Goal: Information Seeking & Learning: Learn about a topic

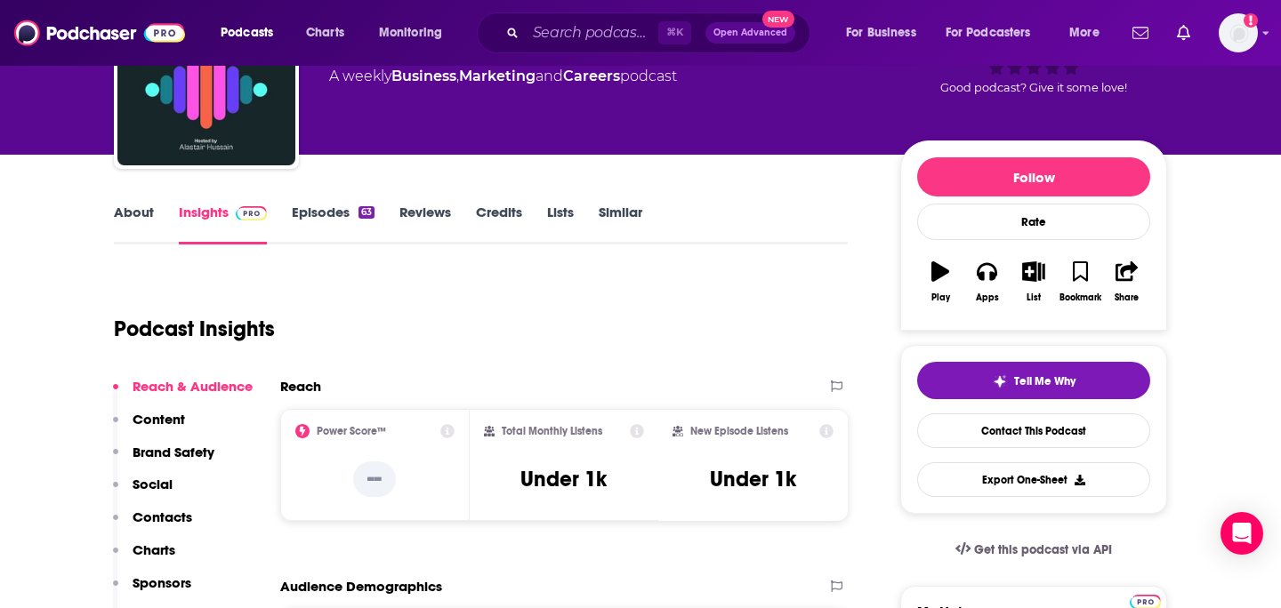
scroll to position [51, 0]
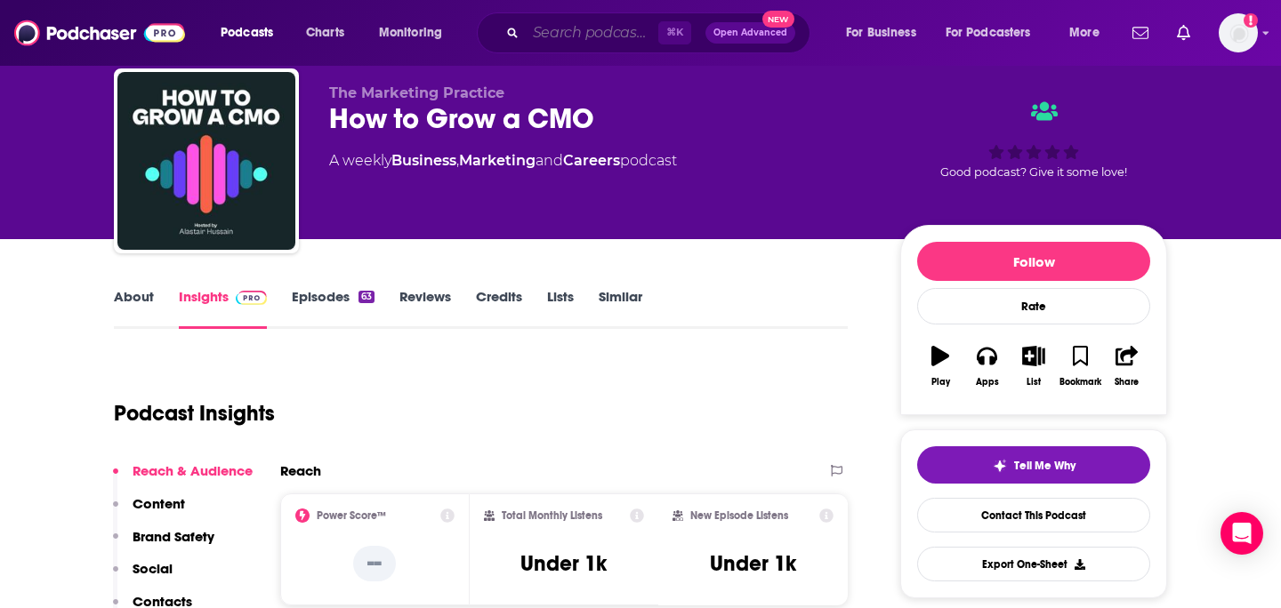
click at [610, 30] on input "Search podcasts, credits, & more..." at bounding box center [592, 33] width 133 height 28
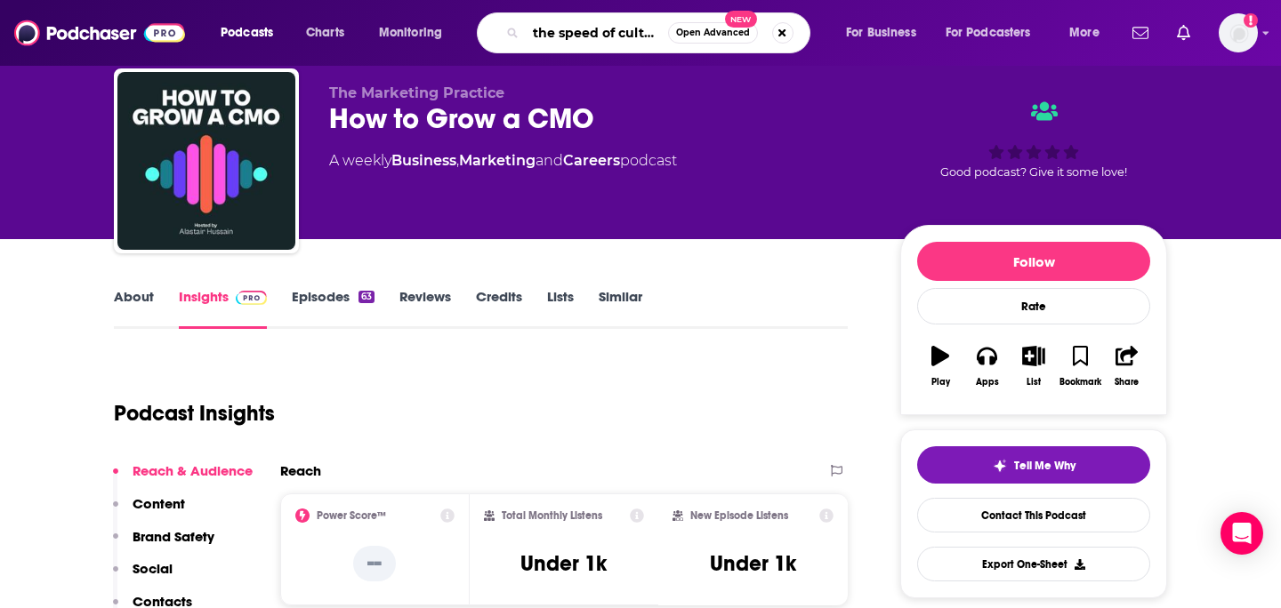
type input "the speed of culture"
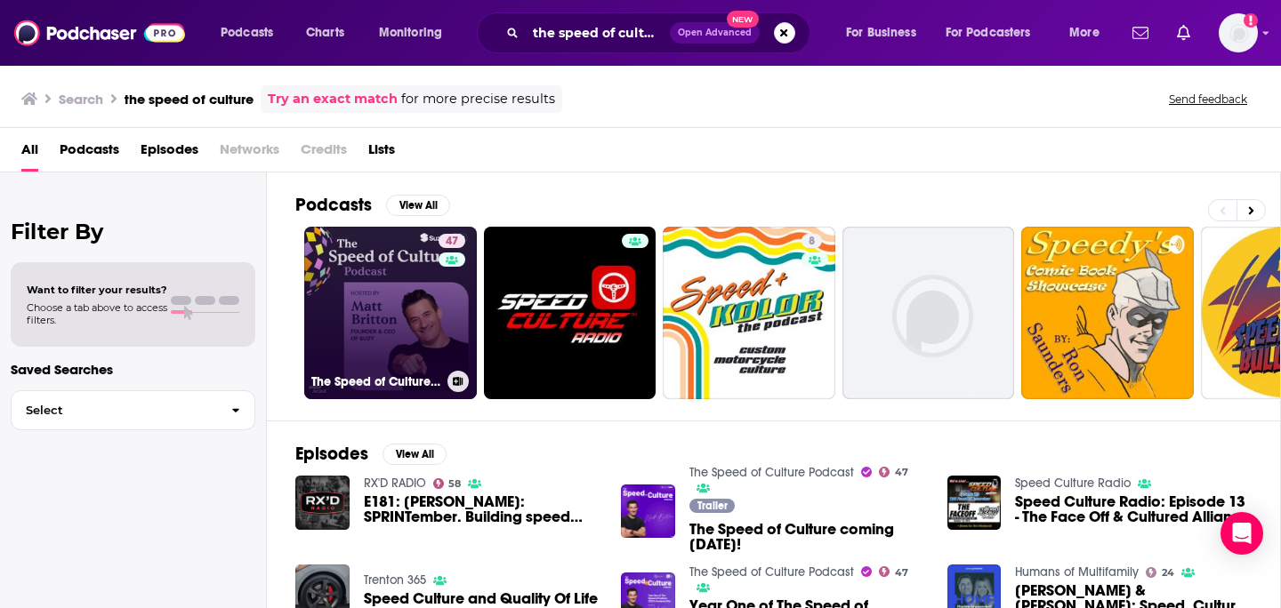
click at [415, 329] on link "47 The Speed of Culture Podcast" at bounding box center [390, 313] width 173 height 173
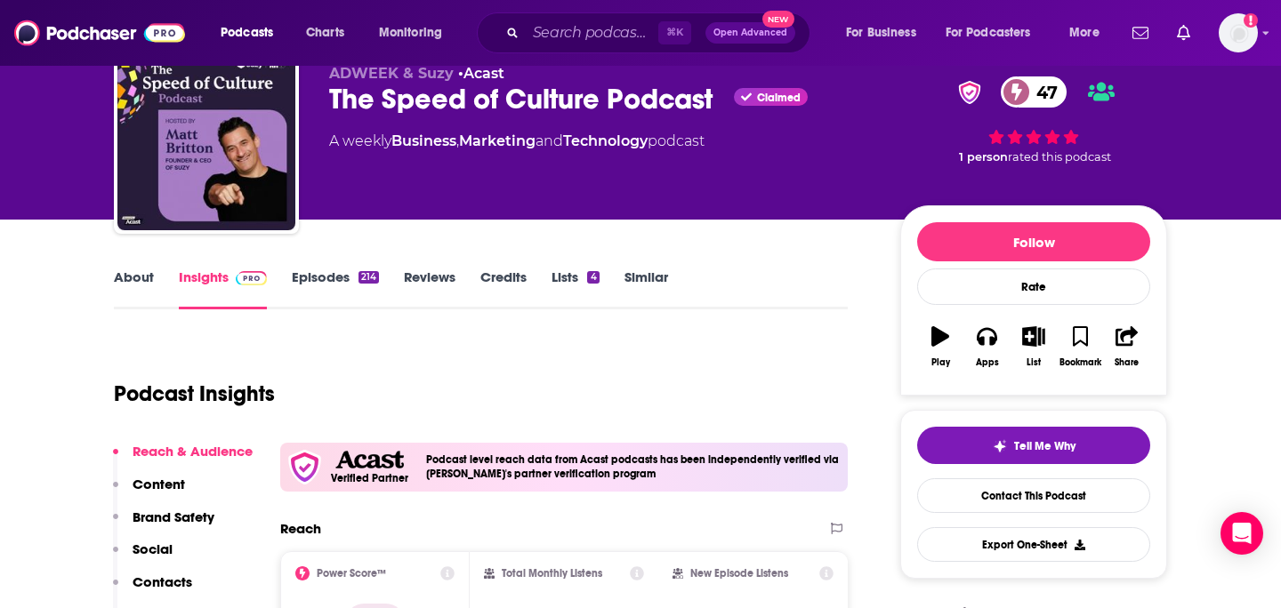
scroll to position [26, 0]
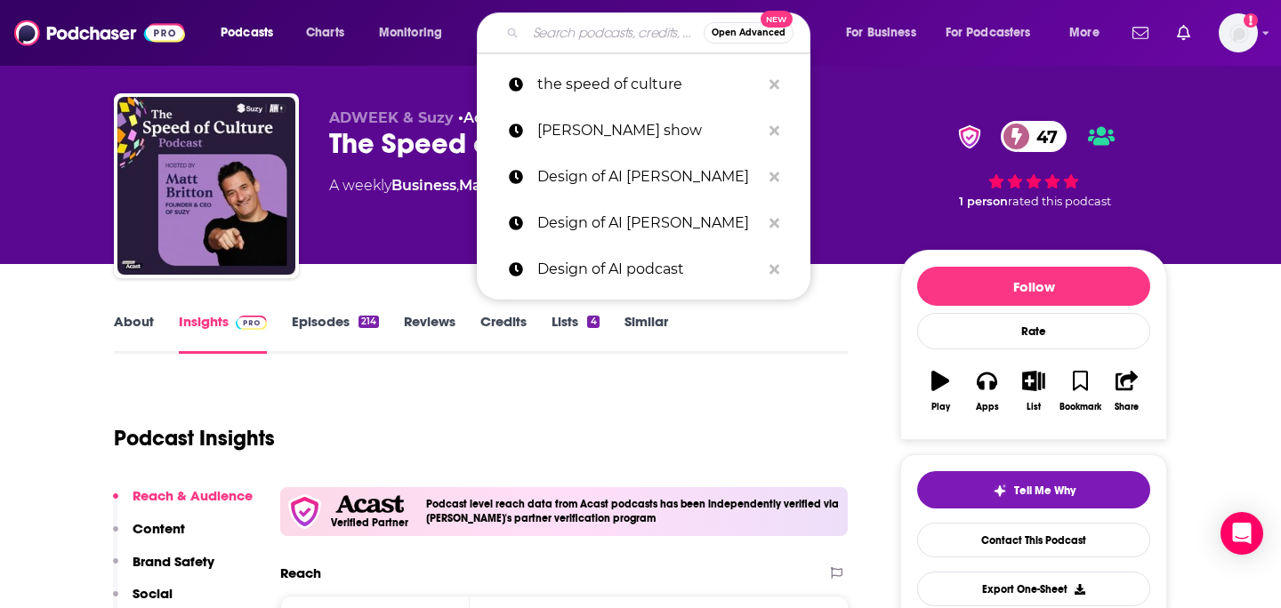
click at [560, 30] on input "Search podcasts, credits, & more..." at bounding box center [615, 33] width 178 height 28
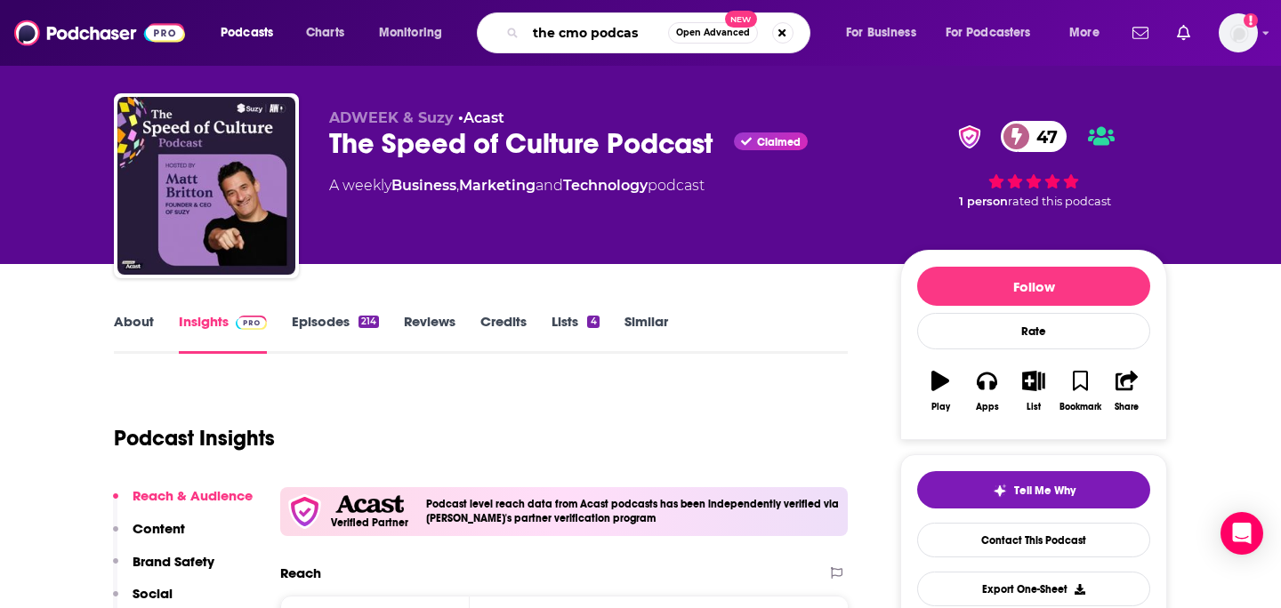
type input "the cmo podcast"
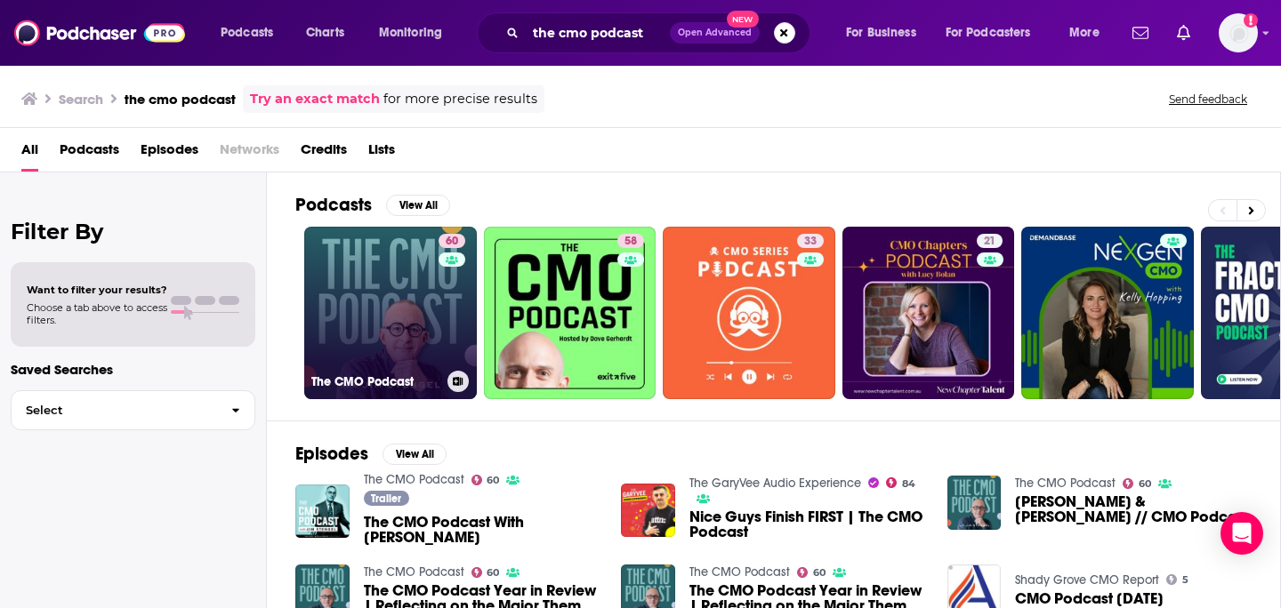
click at [415, 301] on link "60 The CMO Podcast" at bounding box center [390, 313] width 173 height 173
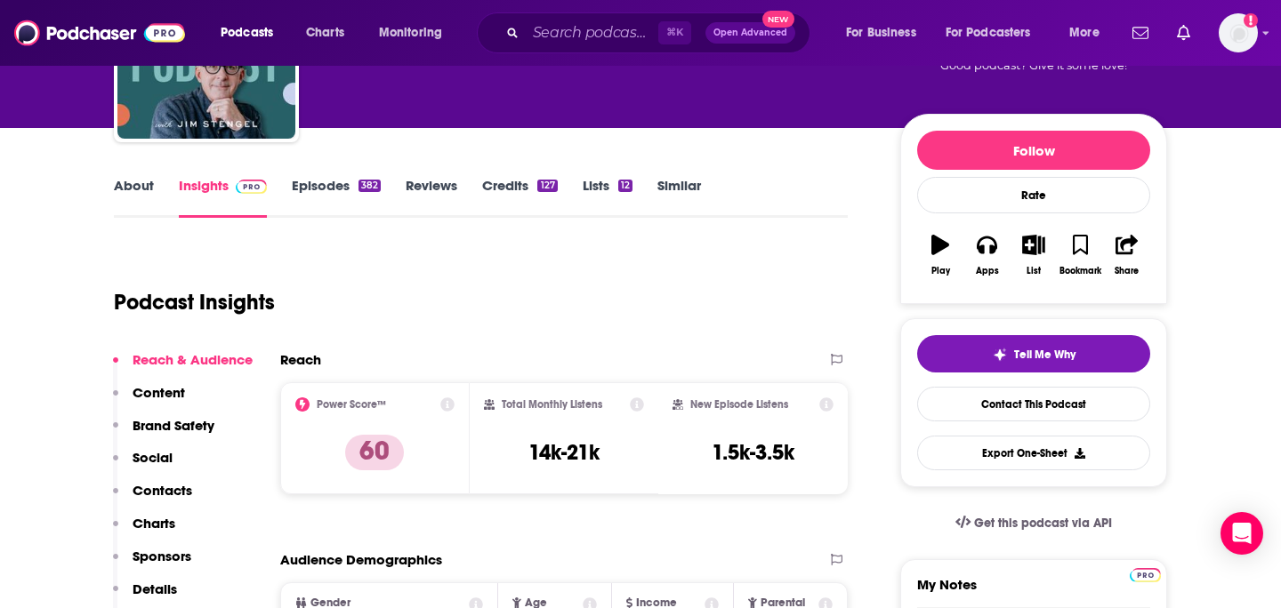
scroll to position [197, 0]
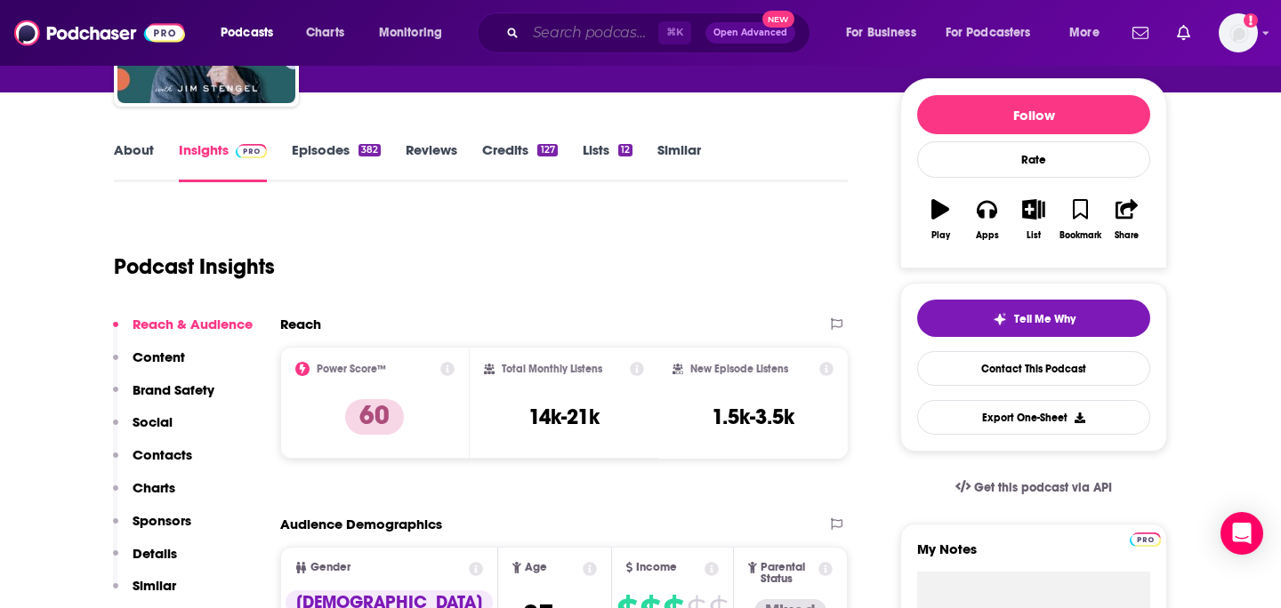
click at [609, 38] on input "Search podcasts, credits, & more..." at bounding box center [592, 33] width 133 height 28
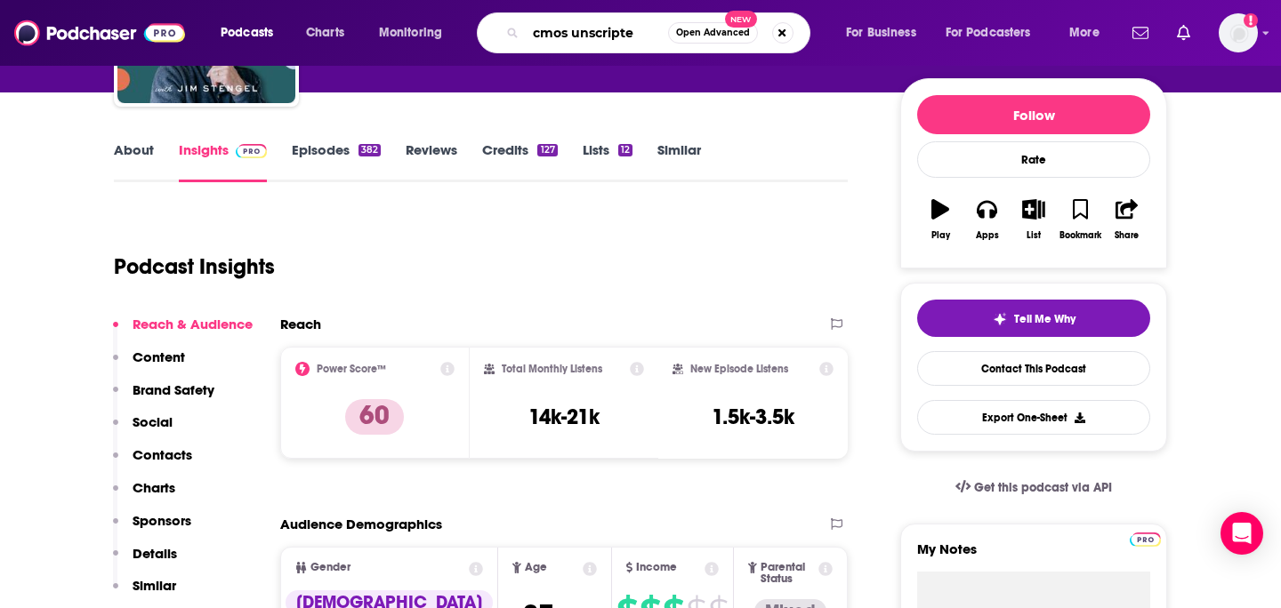
type input "cmos unscripted"
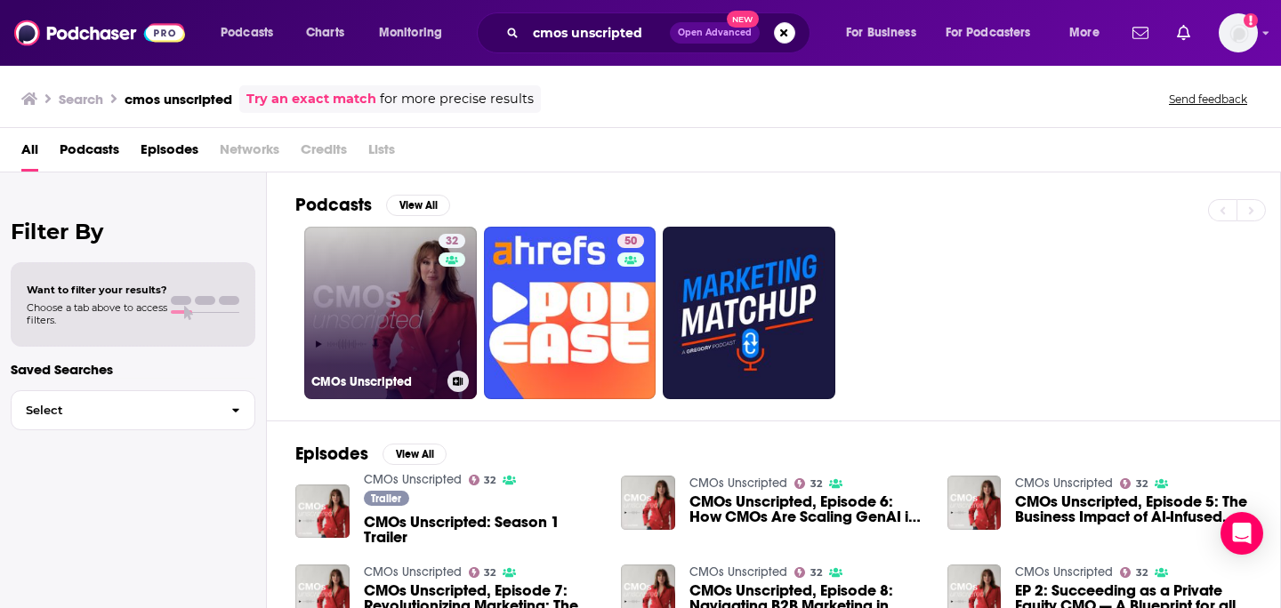
click at [396, 285] on link "32 CMOs Unscripted" at bounding box center [390, 313] width 173 height 173
